Goal: Task Accomplishment & Management: Complete application form

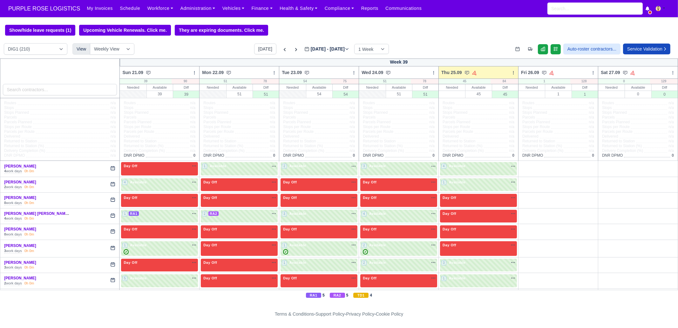
scroll to position [675, 0]
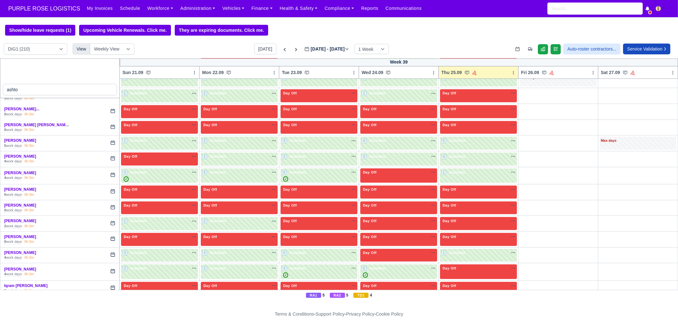
type input "ashton"
select select "1"
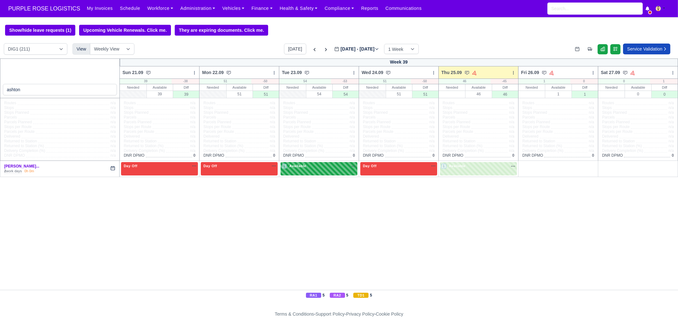
type input "ashton"
click at [313, 172] on div "1 Available" at bounding box center [318, 168] width 77 height 13
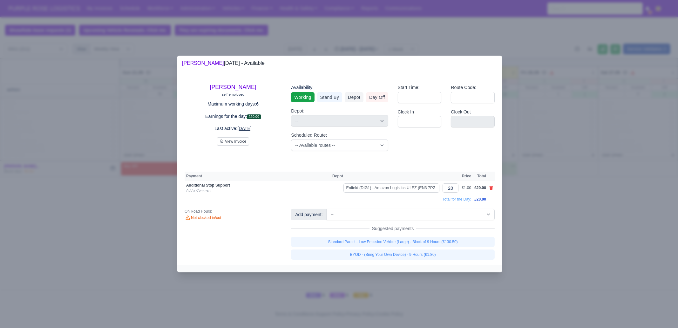
click at [548, 220] on div at bounding box center [339, 164] width 678 height 328
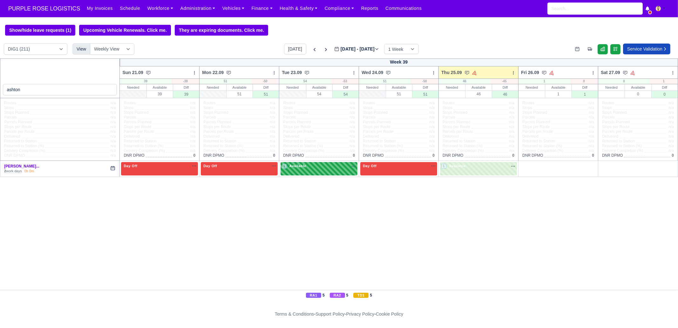
click at [312, 168] on div "1 Available na" at bounding box center [319, 165] width 74 height 5
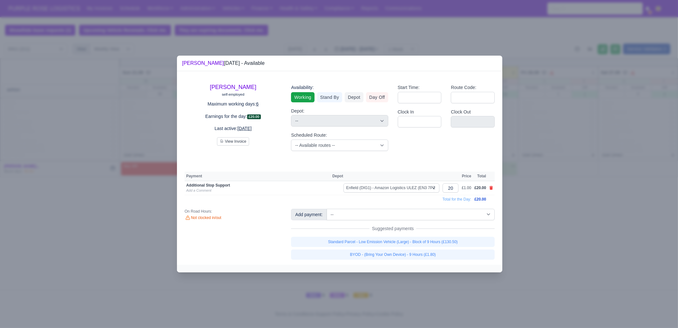
click at [551, 243] on div at bounding box center [339, 164] width 678 height 328
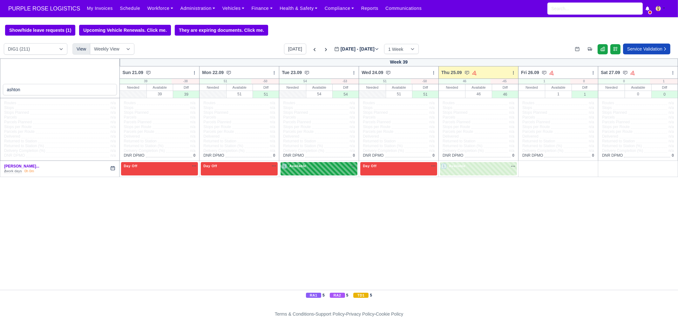
click at [333, 172] on div "1 Available" at bounding box center [318, 168] width 77 height 13
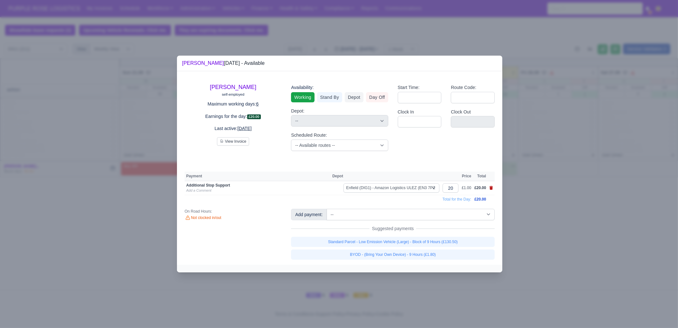
click at [490, 188] on icon at bounding box center [490, 188] width 3 height 4
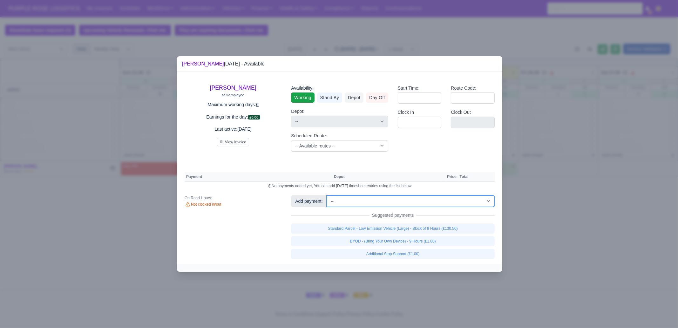
click at [418, 201] on select "-- Additional Hour Support (£14.50) Additional Hour Support (Walkers) (£13.50) …" at bounding box center [410, 200] width 168 height 11
click at [287, 164] on div "[PERSON_NAME] self-employed Maximum working days: 6 Earnings for the day: £0.00…" at bounding box center [339, 168] width 325 height 192
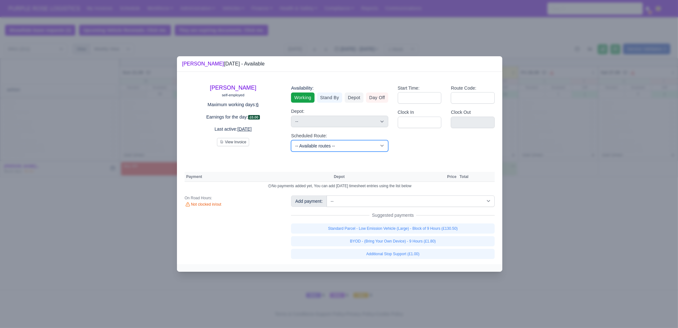
click at [345, 149] on select "-- Available routes -- Standard Parcel - Block of 6 Hours - (SD6) AmFlex RTS Ve…" at bounding box center [339, 145] width 97 height 11
click at [252, 237] on div "On Road Hours: Not clocked in/out" at bounding box center [233, 227] width 106 height 64
click at [340, 144] on select "-- Available routes -- Standard Parcel - Block of 6 Hours - (SD6) AmFlex RTS Ve…" at bounding box center [339, 145] width 97 height 11
click at [263, 221] on div "On Road Hours: Not clocked in/out" at bounding box center [233, 227] width 106 height 64
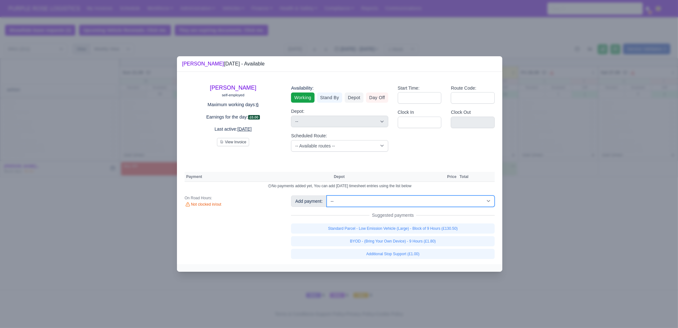
drag, startPoint x: 361, startPoint y: 199, endPoint x: 365, endPoint y: 196, distance: 5.0
click at [361, 199] on select "-- Additional Hour Support (£14.50) Additional Hour Support (Walkers) (£13.50) …" at bounding box center [410, 200] width 168 height 11
select select "93"
click at [326, 195] on select "-- Additional Hour Support (£14.50) Additional Hour Support (Walkers) (£13.50) …" at bounding box center [410, 200] width 168 height 11
select select "1"
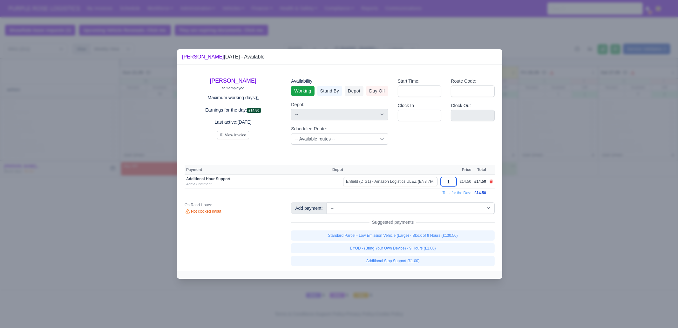
click at [455, 182] on input "1" at bounding box center [448, 181] width 16 height 9
type input "2"
click at [579, 245] on div at bounding box center [339, 164] width 678 height 328
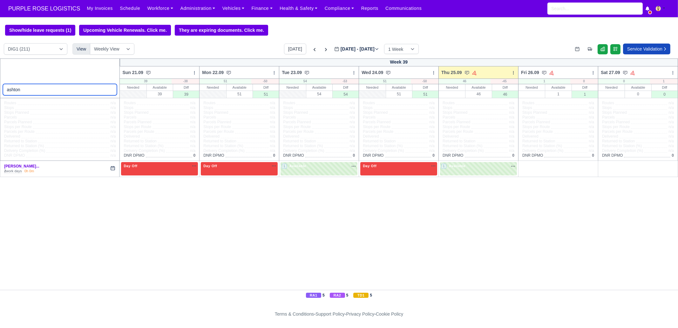
click at [110, 90] on input "ashton" at bounding box center [60, 89] width 114 height 11
